Goal: Navigation & Orientation: Find specific page/section

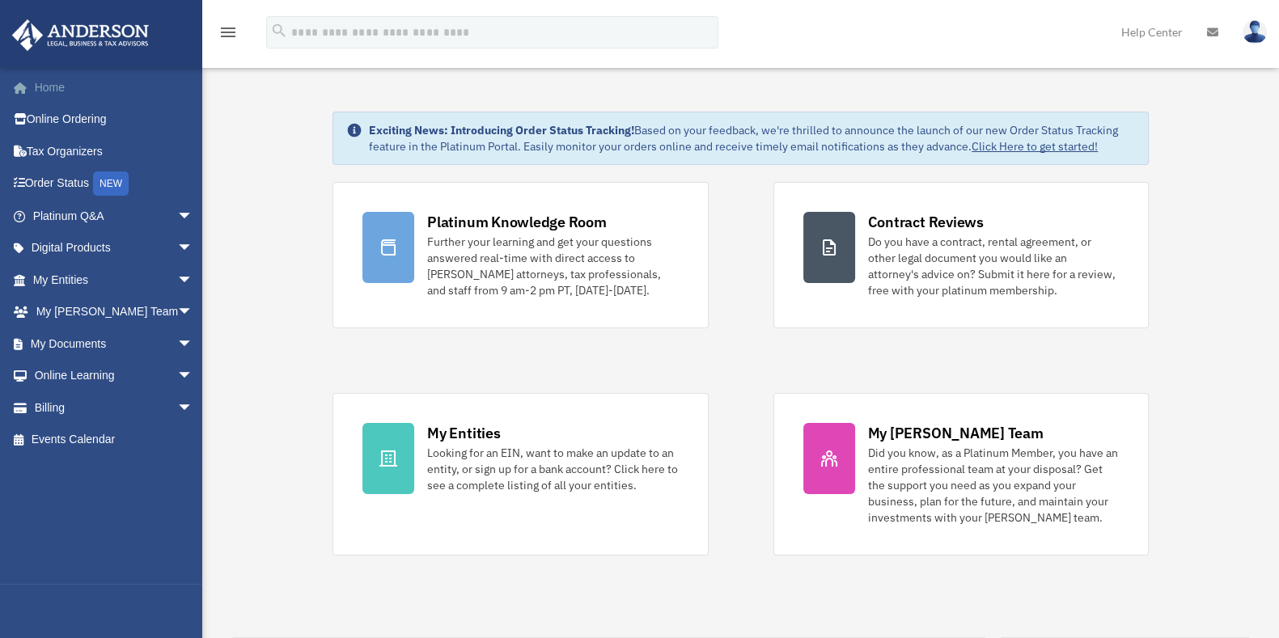
click at [36, 75] on link "Home" at bounding box center [114, 87] width 206 height 32
click at [85, 226] on link "Platinum Q&A arrow_drop_down" at bounding box center [114, 216] width 206 height 32
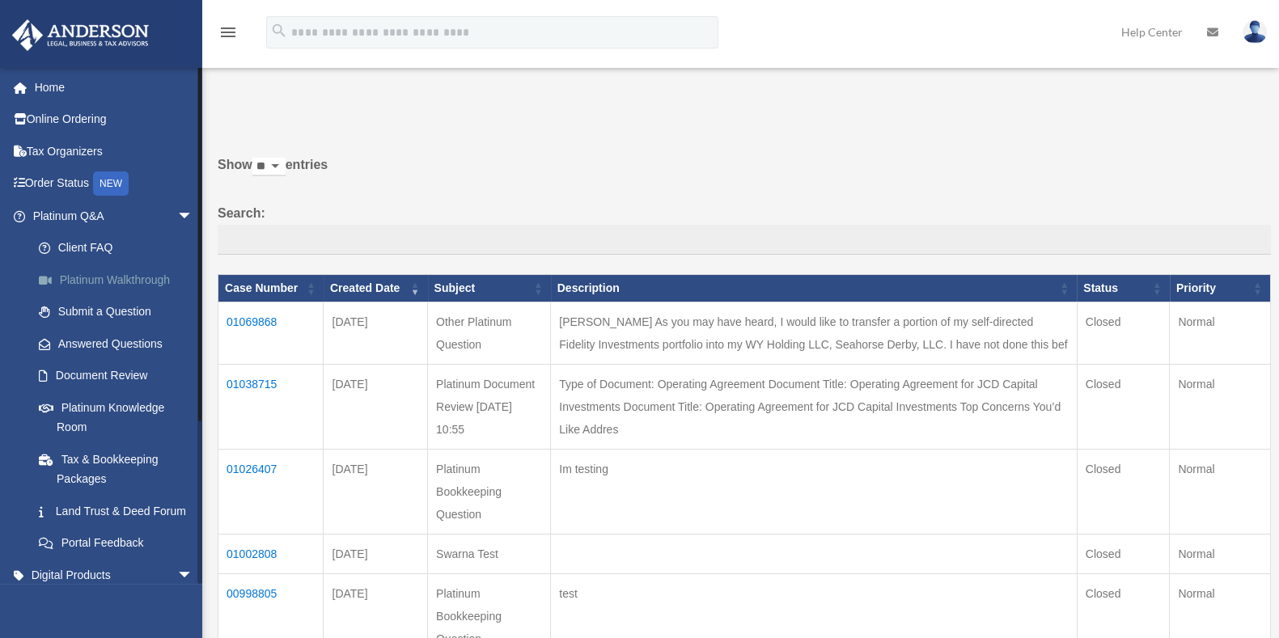
click at [139, 273] on link "Platinum Walkthrough" at bounding box center [120, 280] width 195 height 32
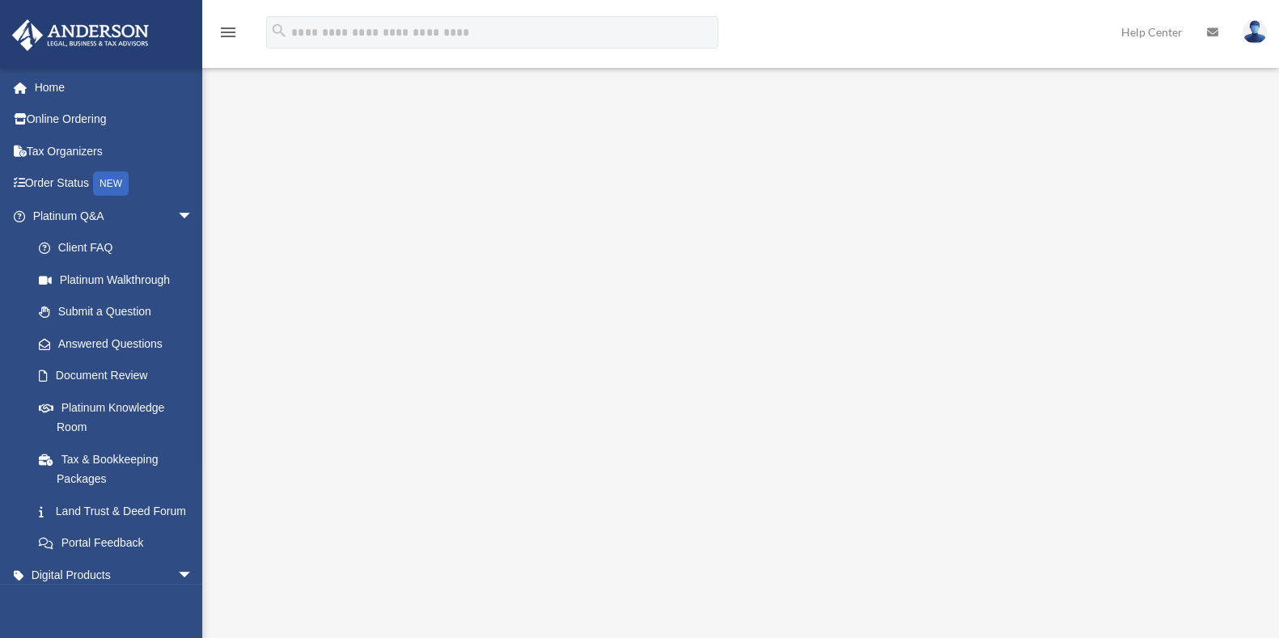
click at [1203, 444] on div "<span data-mce-type="bookmark" style="display: inline-block; width: 0px; overfl…" at bounding box center [738, 373] width 1041 height 548
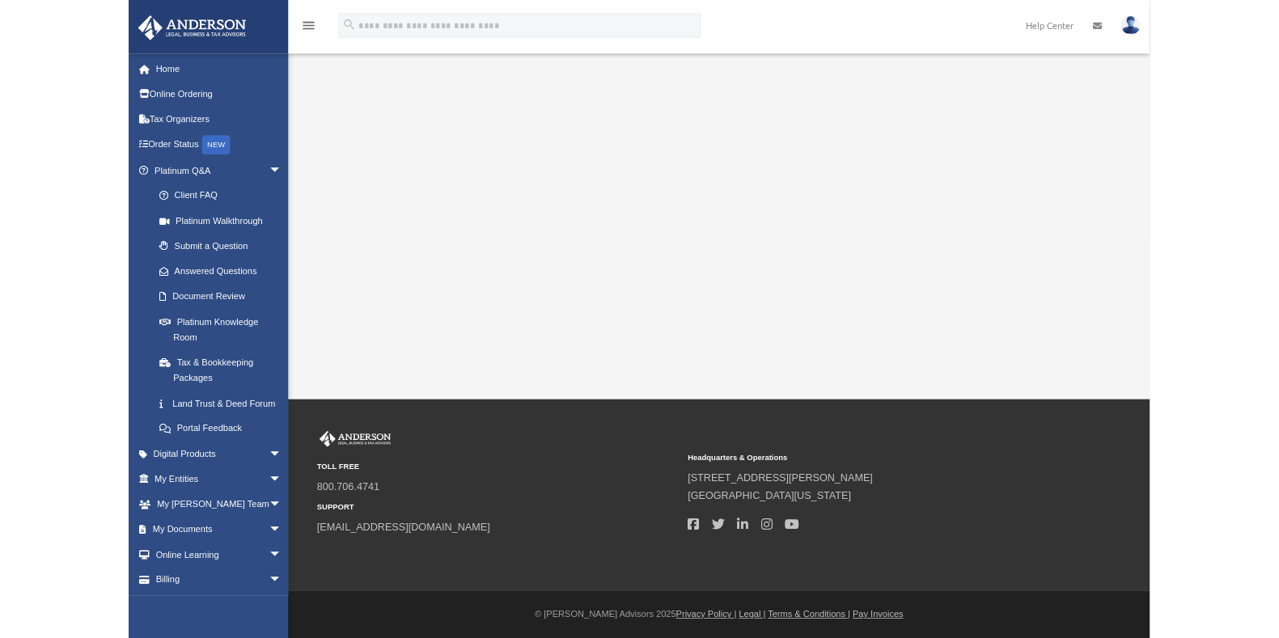
scroll to position [213, 0]
